Goal: Task Accomplishment & Management: Use online tool/utility

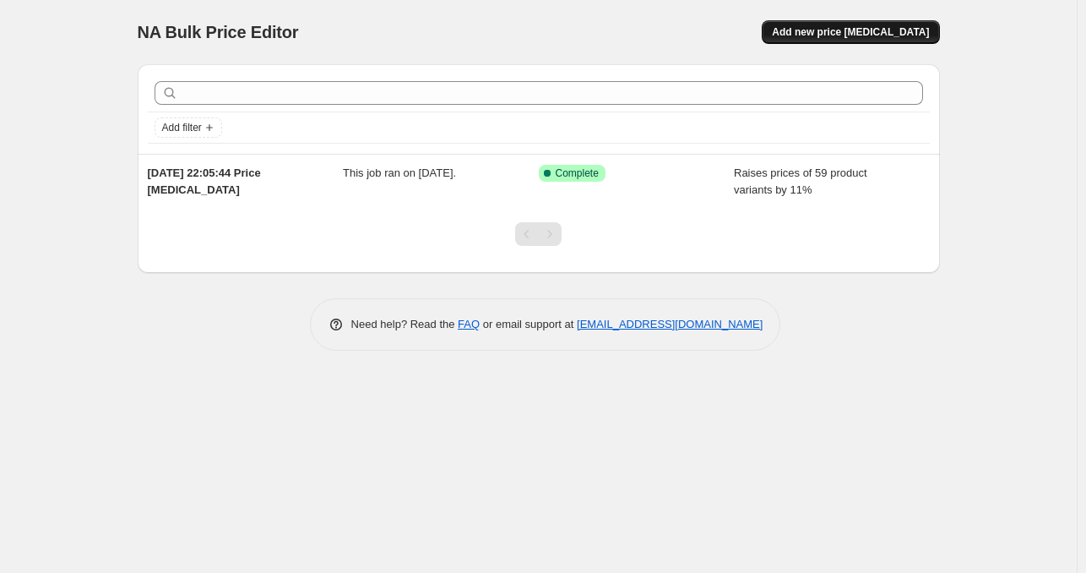
click at [883, 28] on span "Add new price change job" at bounding box center [850, 32] width 157 height 14
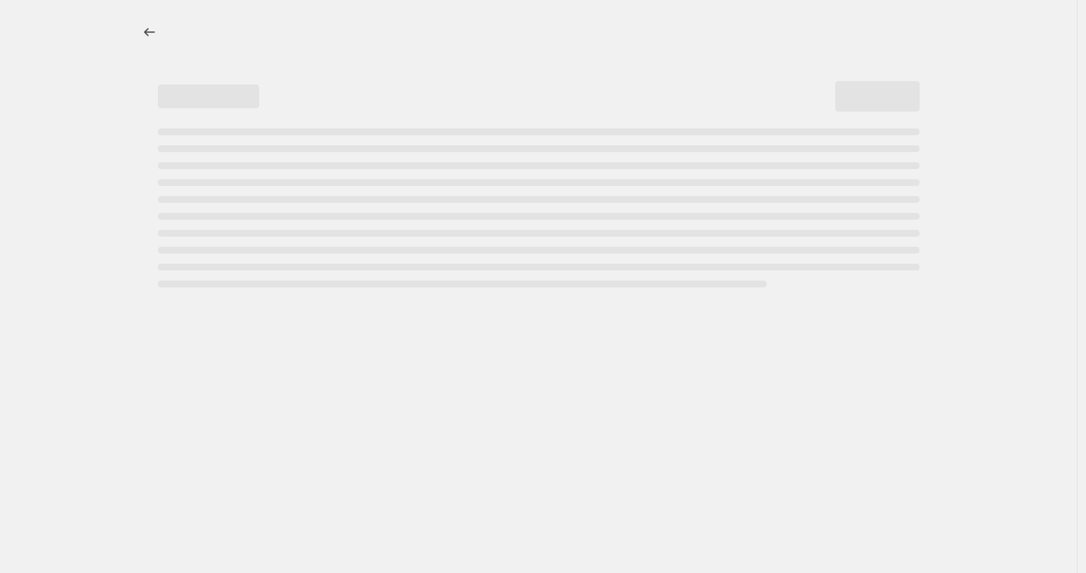
select select "percentage"
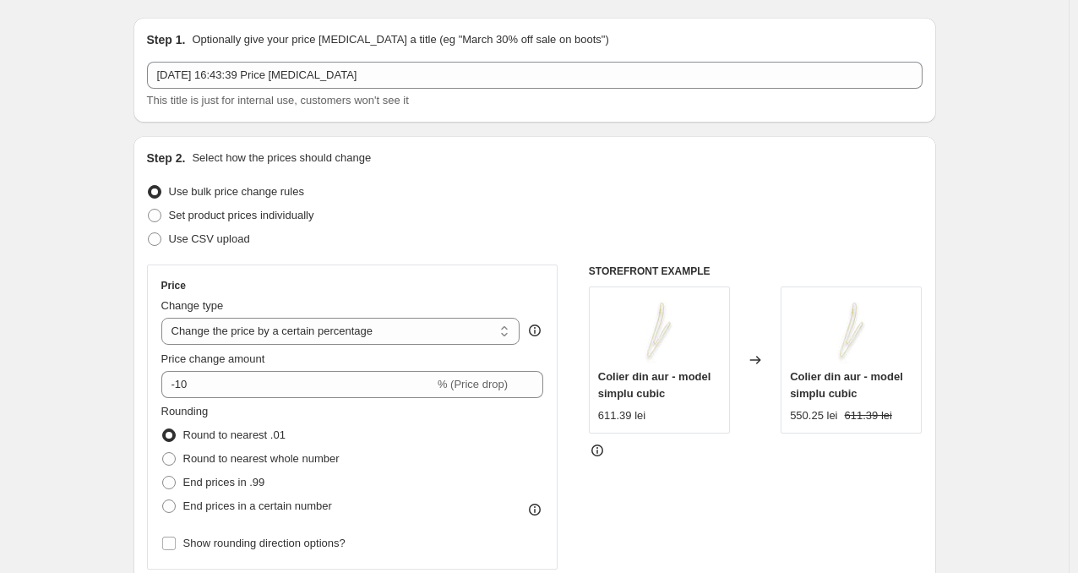
scroll to position [112, 0]
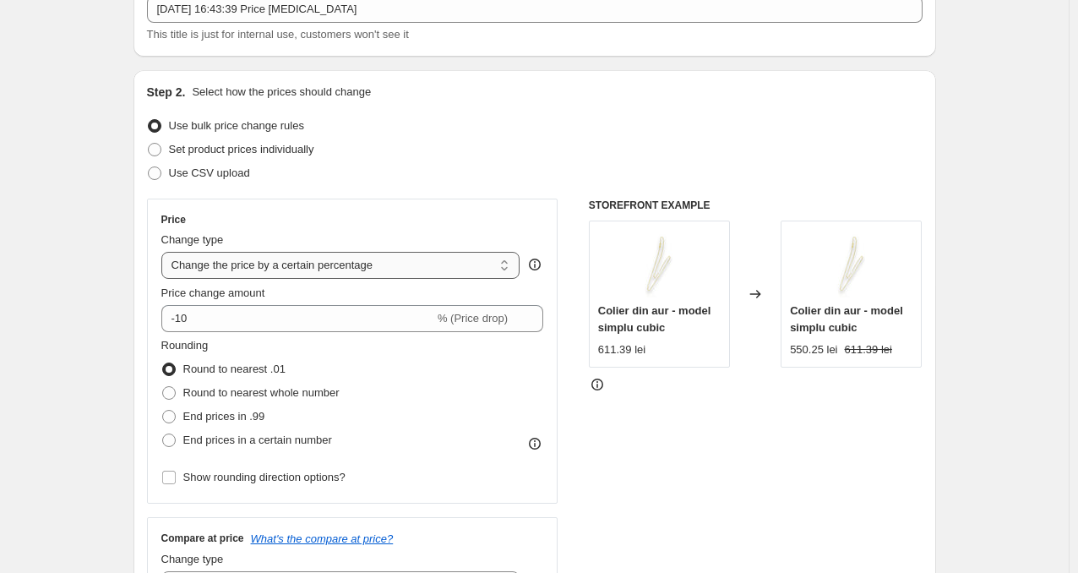
click at [416, 264] on select "Change the price to a certain amount Change the price by a certain amount Chang…" at bounding box center [340, 265] width 359 height 27
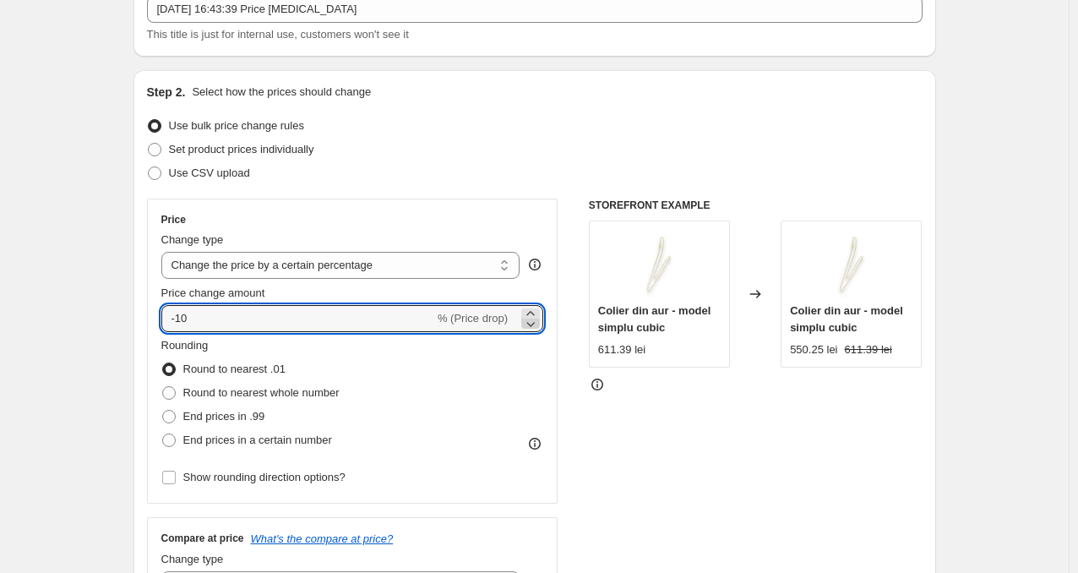
click at [533, 323] on icon at bounding box center [530, 323] width 17 height 17
click at [533, 323] on icon at bounding box center [531, 324] width 8 height 5
click at [535, 305] on icon at bounding box center [530, 313] width 17 height 17
click at [534, 305] on icon at bounding box center [530, 313] width 17 height 17
type input "-10"
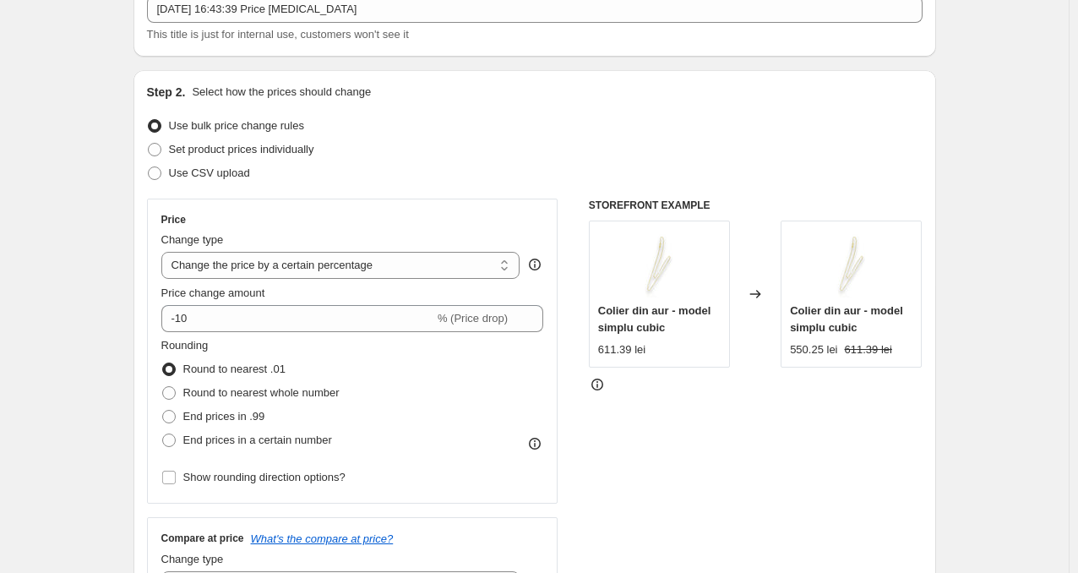
click at [174, 478] on input "Show rounding direction options?" at bounding box center [169, 477] width 14 height 14
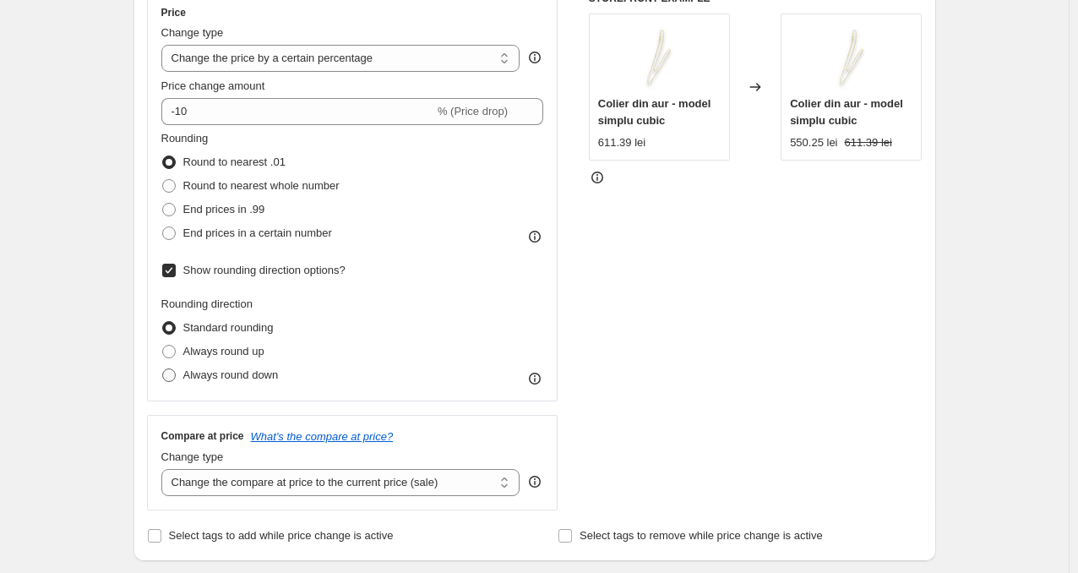
scroll to position [338, 0]
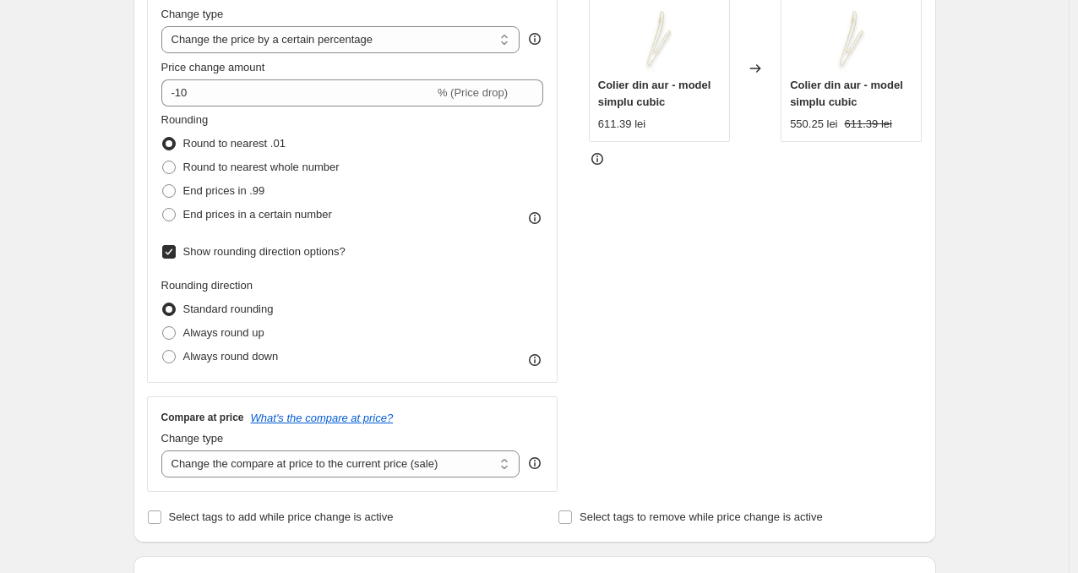
click at [169, 253] on input "Show rounding direction options?" at bounding box center [169, 252] width 14 height 14
checkbox input "false"
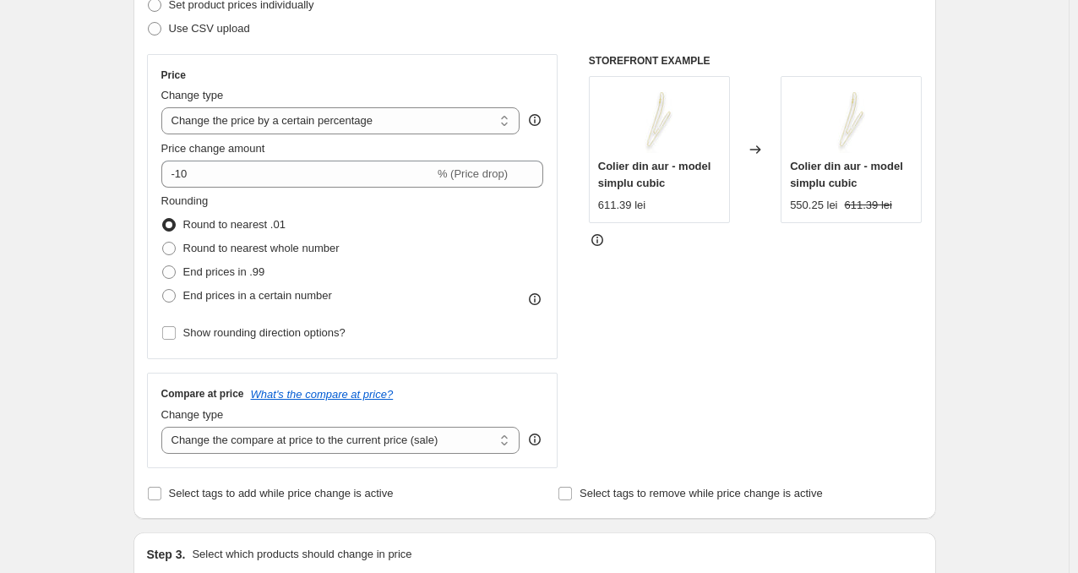
scroll to position [225, 0]
